Goal: Task Accomplishment & Management: Use online tool/utility

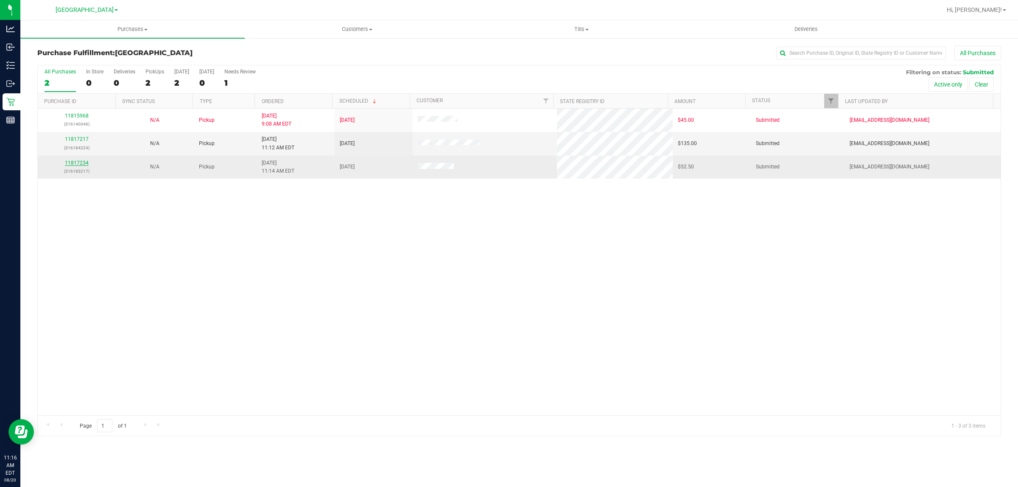
click at [75, 163] on link "11817234" at bounding box center [77, 163] width 24 height 6
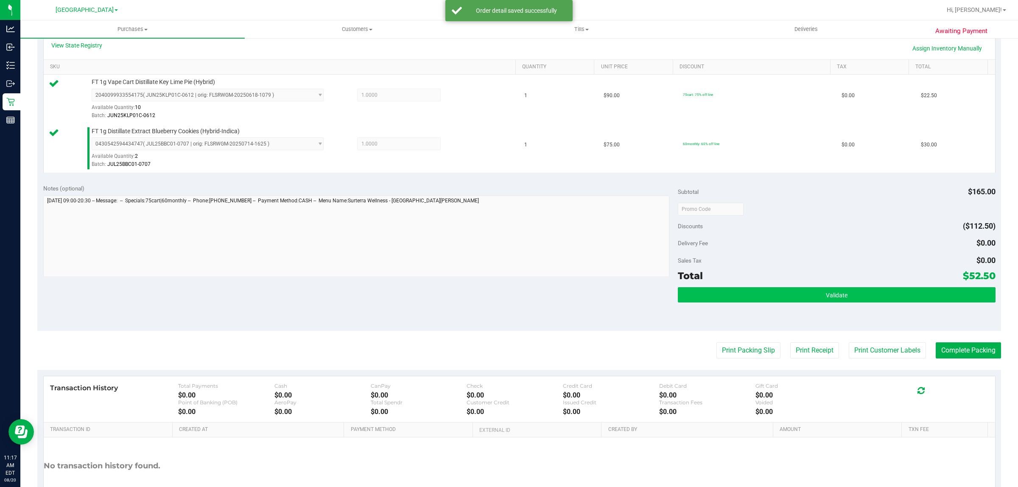
scroll to position [212, 0]
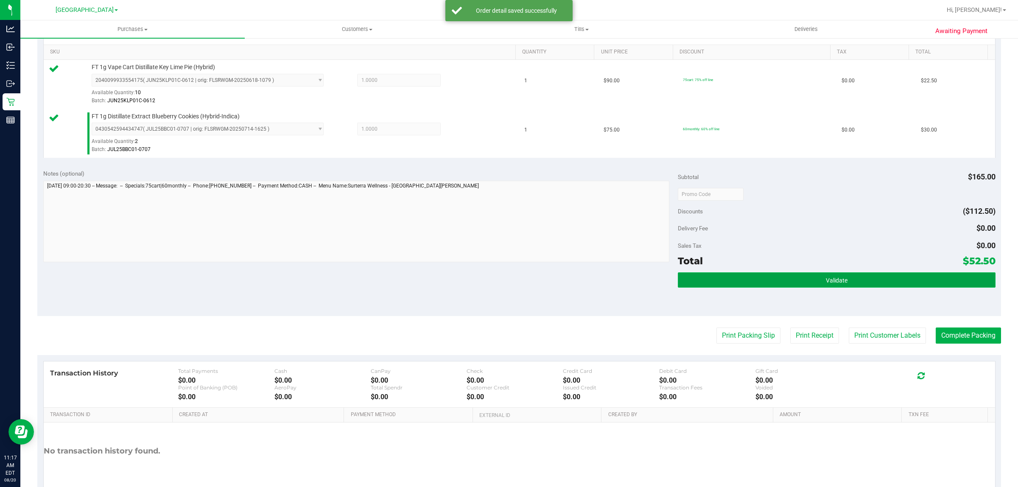
click at [759, 274] on button "Validate" at bounding box center [836, 279] width 317 height 15
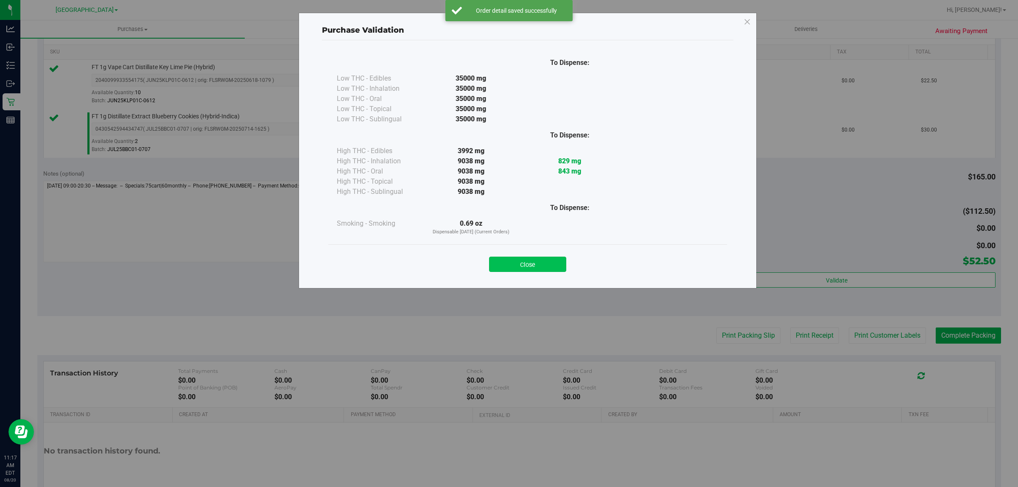
click at [554, 265] on button "Close" at bounding box center [527, 264] width 77 height 15
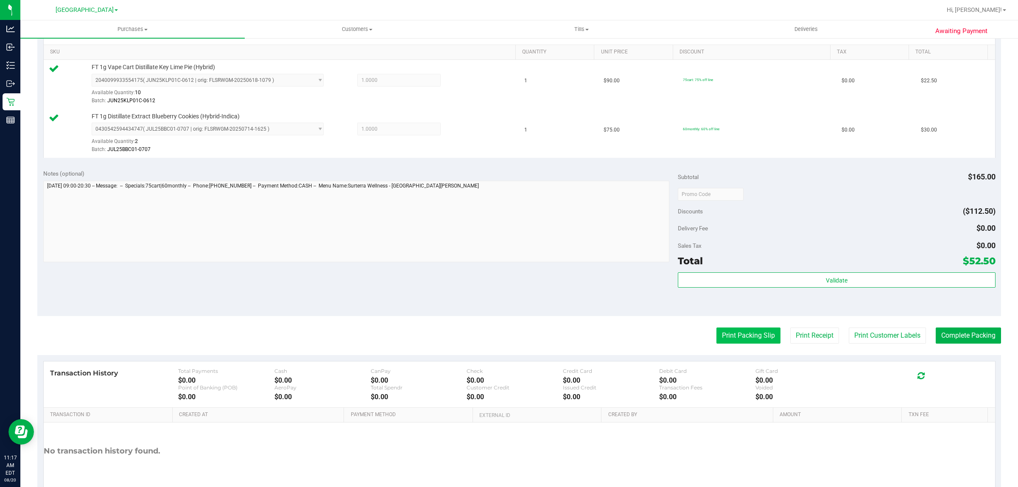
click at [724, 335] on button "Print Packing Slip" at bounding box center [748, 335] width 64 height 16
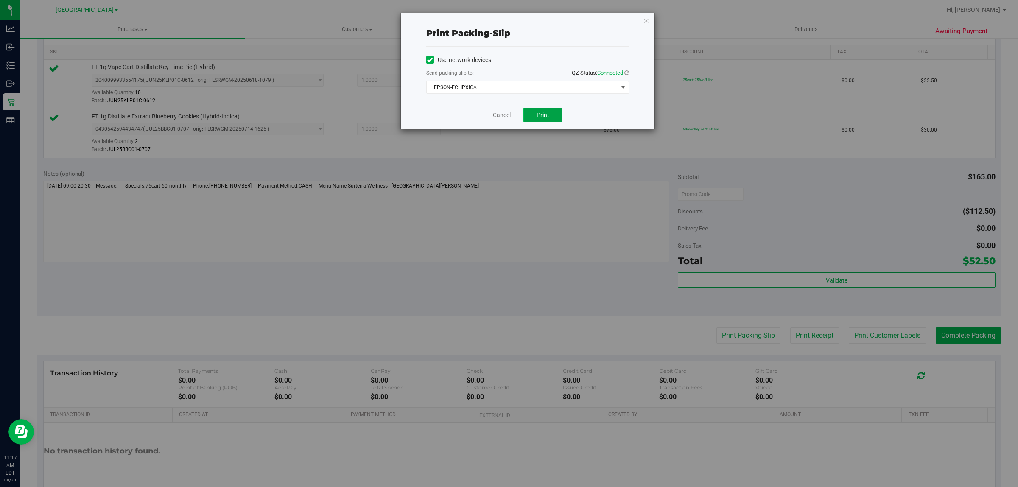
click at [548, 114] on span "Print" at bounding box center [542, 115] width 13 height 7
click at [502, 115] on link "Cancel" at bounding box center [502, 115] width 18 height 9
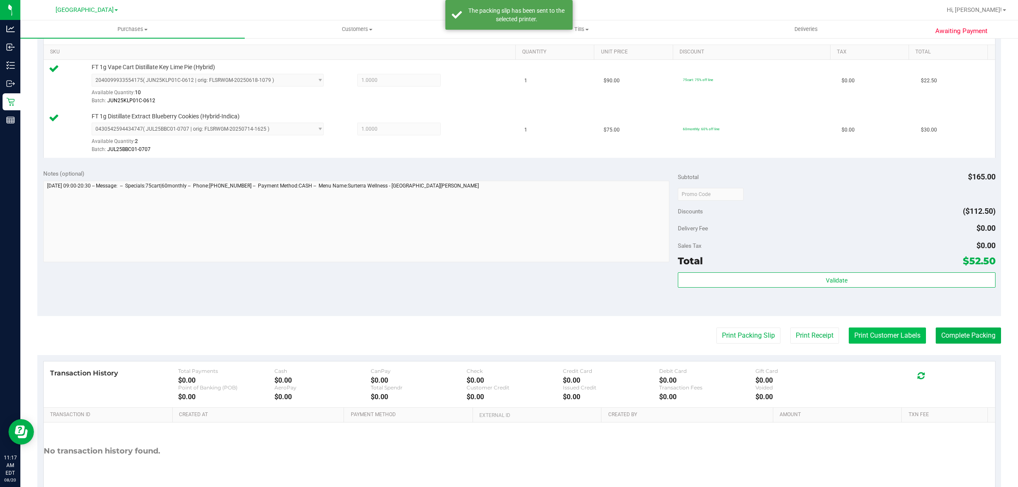
click at [881, 342] on button "Print Customer Labels" at bounding box center [887, 335] width 77 height 16
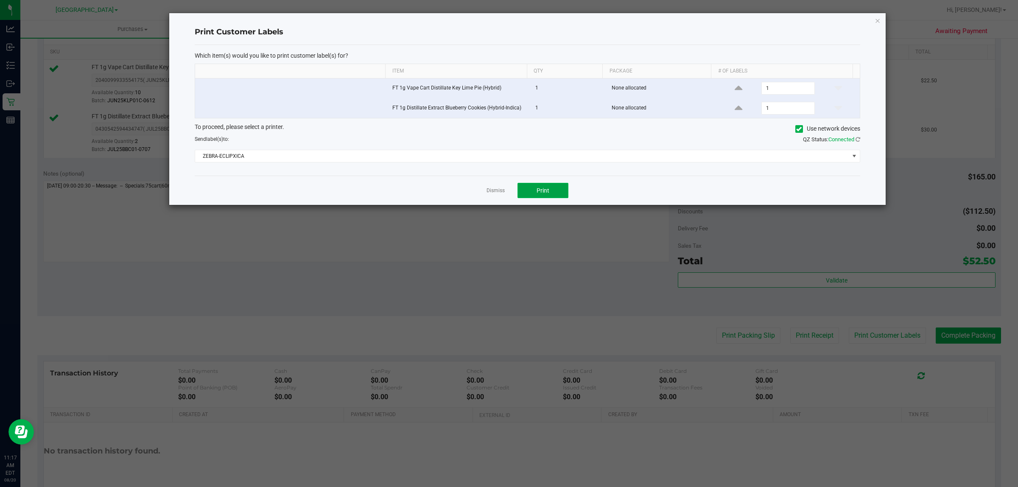
click at [547, 191] on span "Print" at bounding box center [542, 190] width 13 height 7
click at [498, 193] on link "Dismiss" at bounding box center [495, 190] width 18 height 7
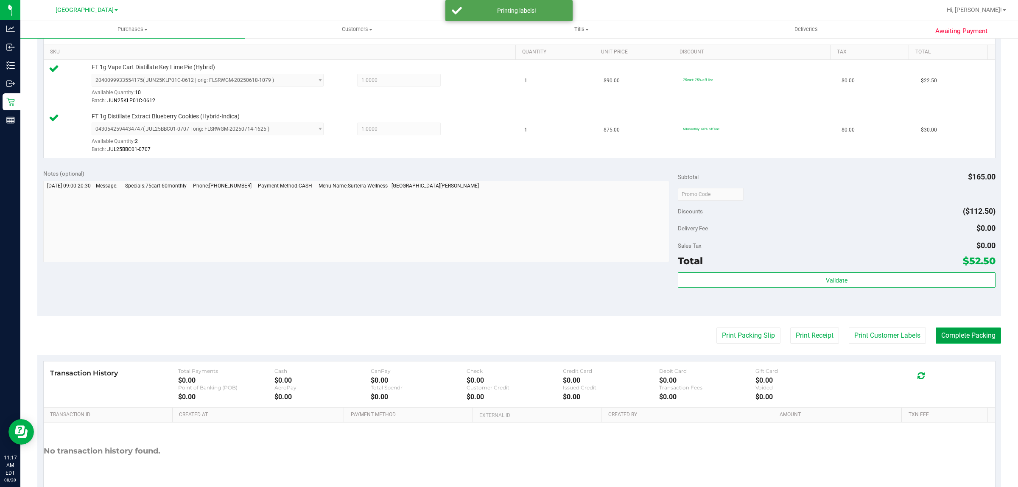
click at [963, 338] on button "Complete Packing" at bounding box center [967, 335] width 65 height 16
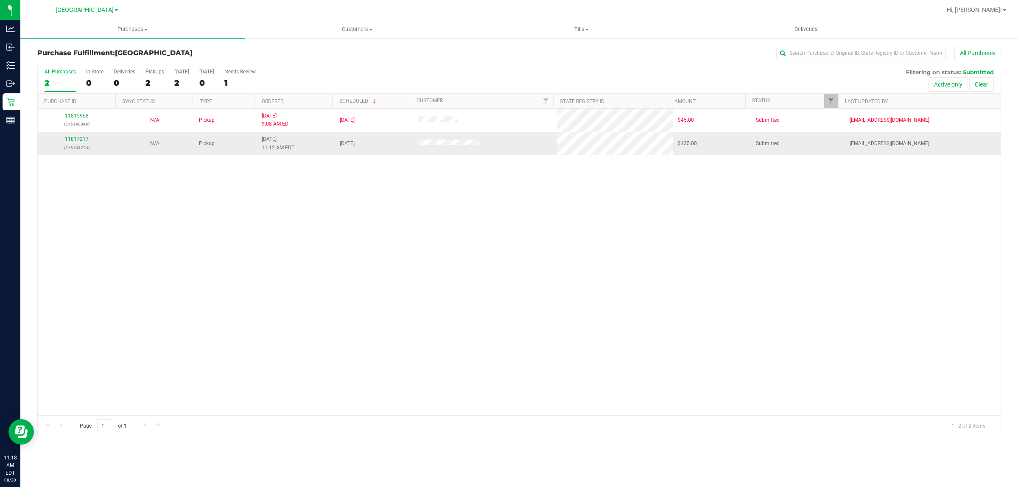
click at [76, 141] on link "11817217" at bounding box center [77, 139] width 24 height 6
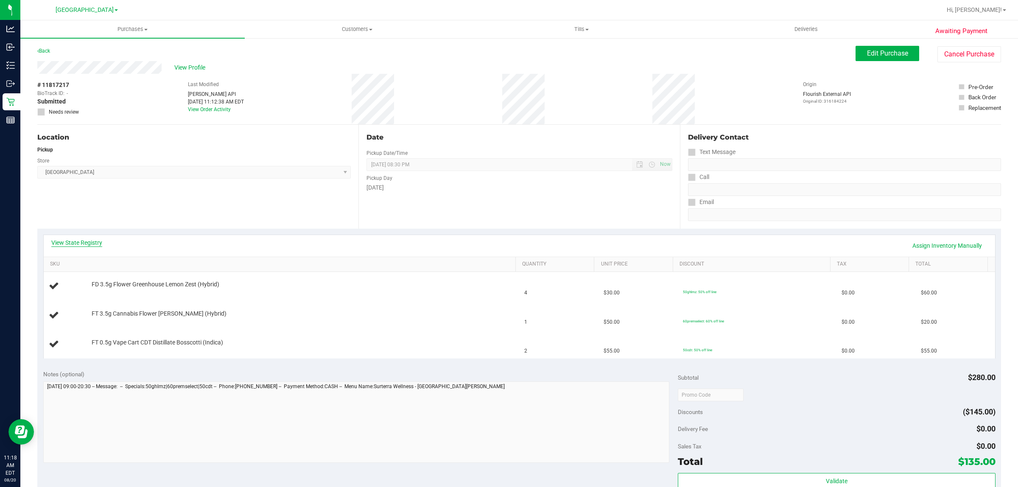
click at [98, 243] on link "View State Registry" at bounding box center [76, 242] width 51 height 8
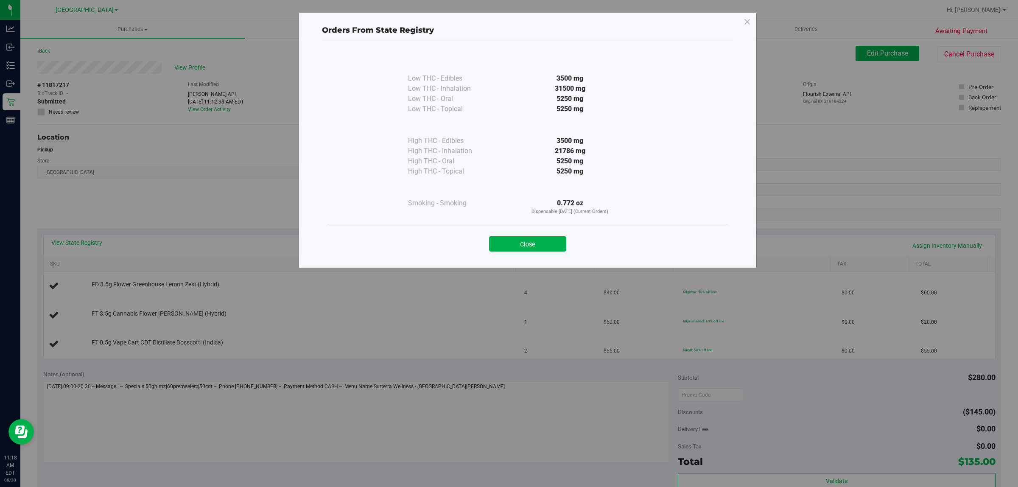
click at [512, 243] on button "Close" at bounding box center [527, 243] width 77 height 15
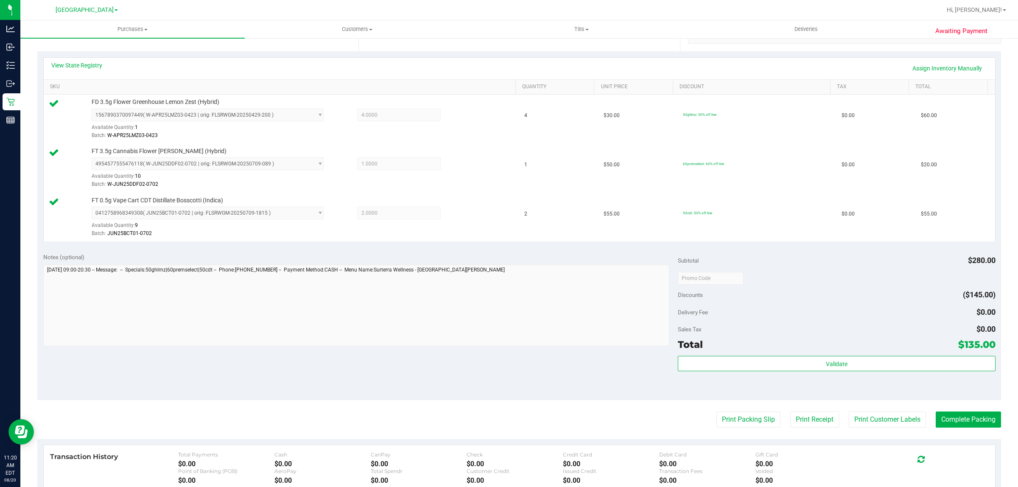
scroll to position [212, 0]
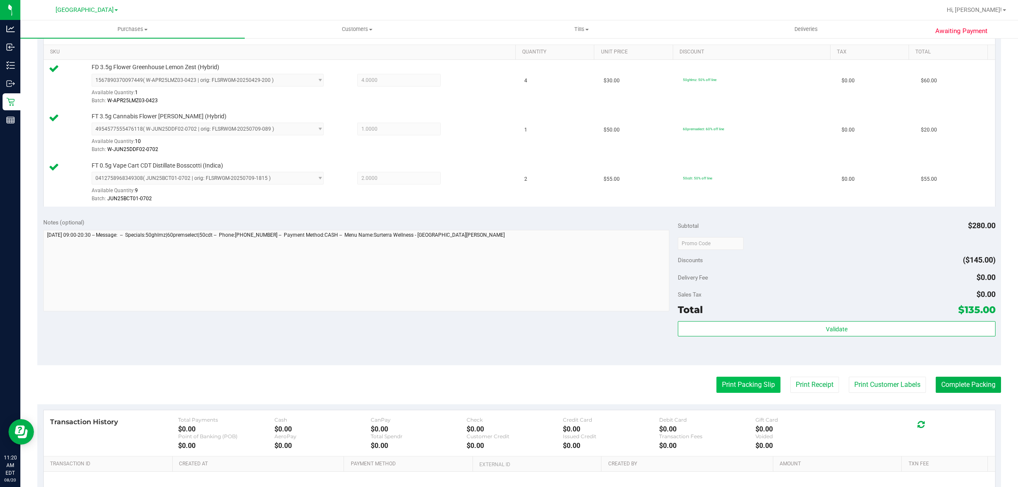
click at [745, 382] on button "Print Packing Slip" at bounding box center [748, 385] width 64 height 16
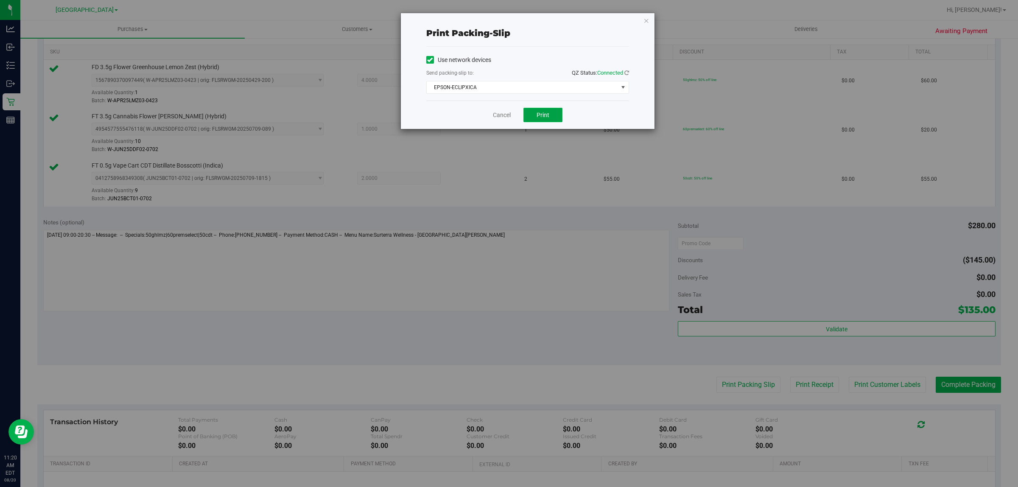
click at [553, 115] on button "Print" at bounding box center [542, 115] width 39 height 14
click at [499, 117] on link "Cancel" at bounding box center [502, 115] width 18 height 9
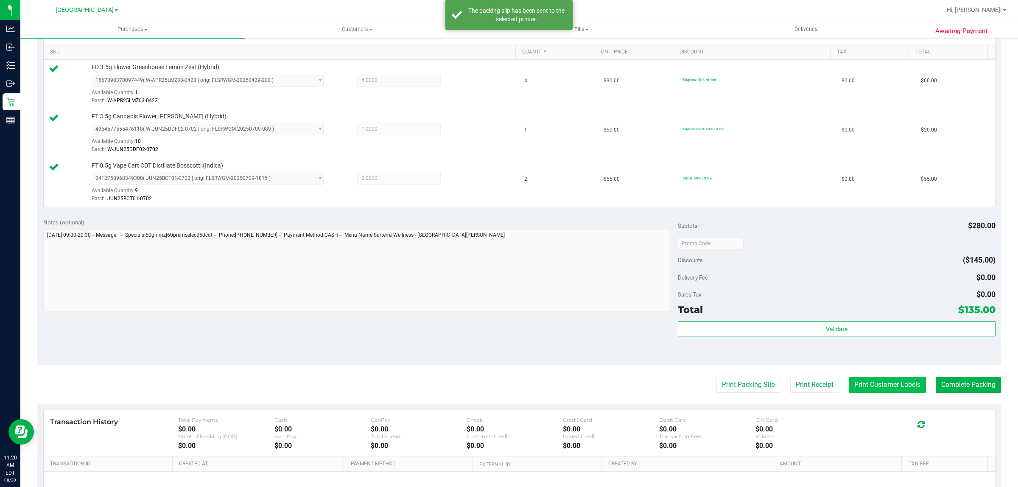
click at [859, 390] on button "Print Customer Labels" at bounding box center [887, 385] width 77 height 16
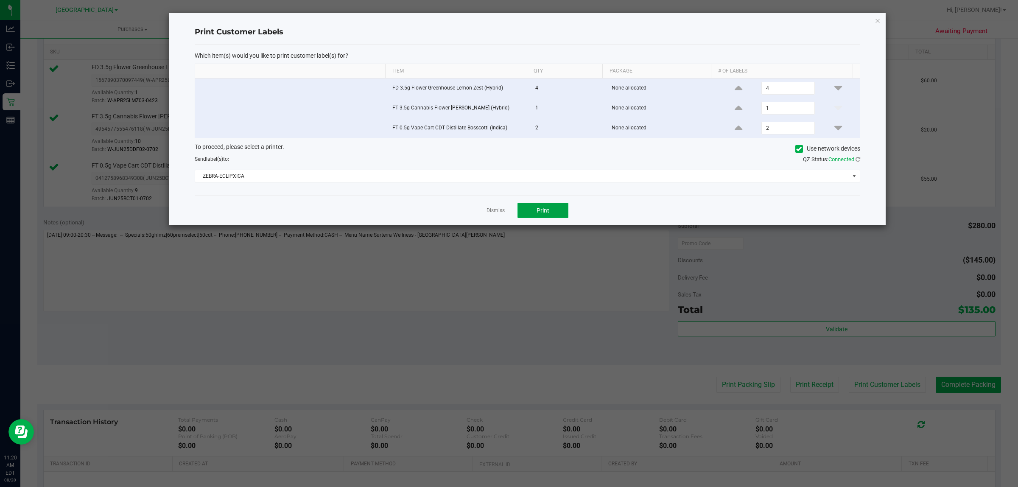
click at [555, 209] on button "Print" at bounding box center [542, 210] width 51 height 15
click at [494, 211] on link "Dismiss" at bounding box center [495, 210] width 18 height 7
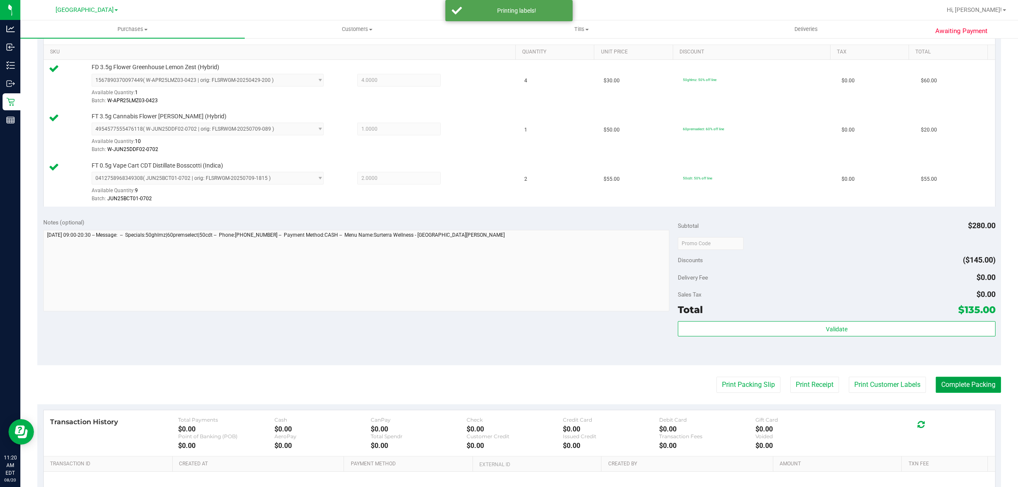
click at [944, 392] on button "Complete Packing" at bounding box center [967, 385] width 65 height 16
